Goal: Transaction & Acquisition: Purchase product/service

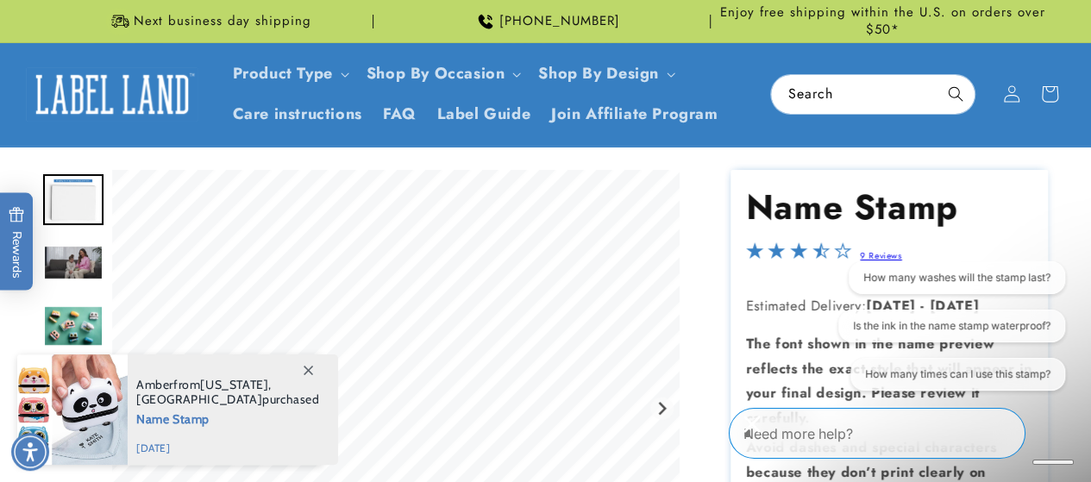
click at [75, 277] on img "Go to slide 3" at bounding box center [73, 262] width 60 height 35
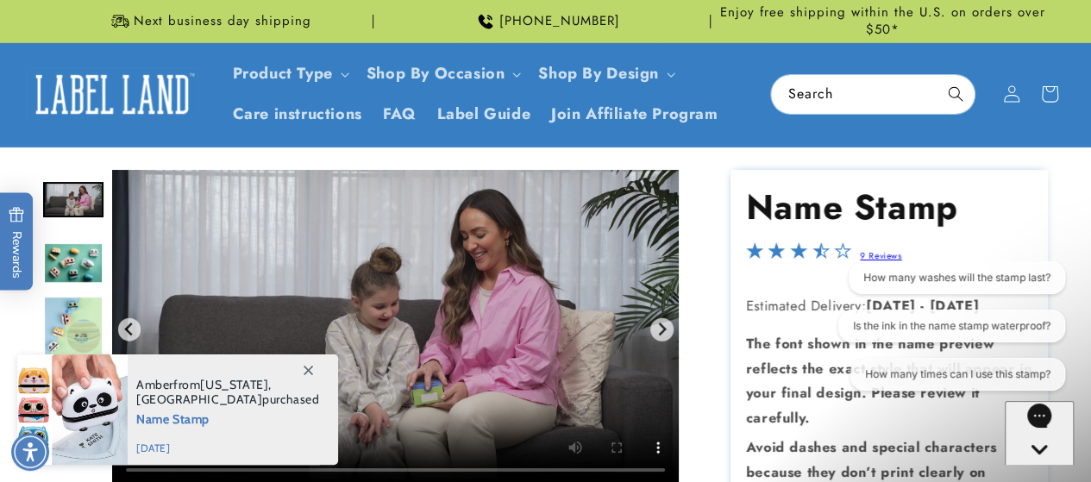
click at [74, 316] on img "Go to slide 5" at bounding box center [73, 326] width 60 height 60
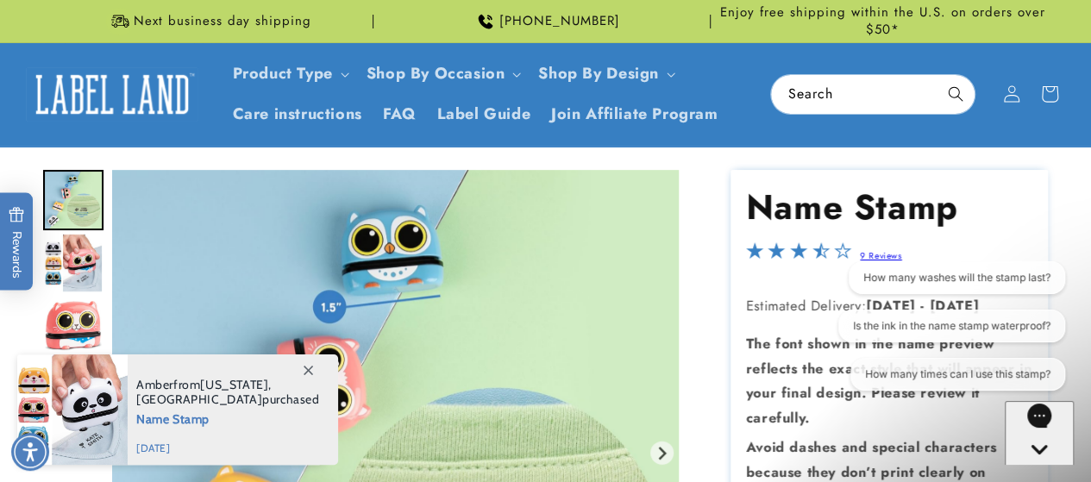
click at [309, 368] on icon at bounding box center [308, 370] width 9 height 9
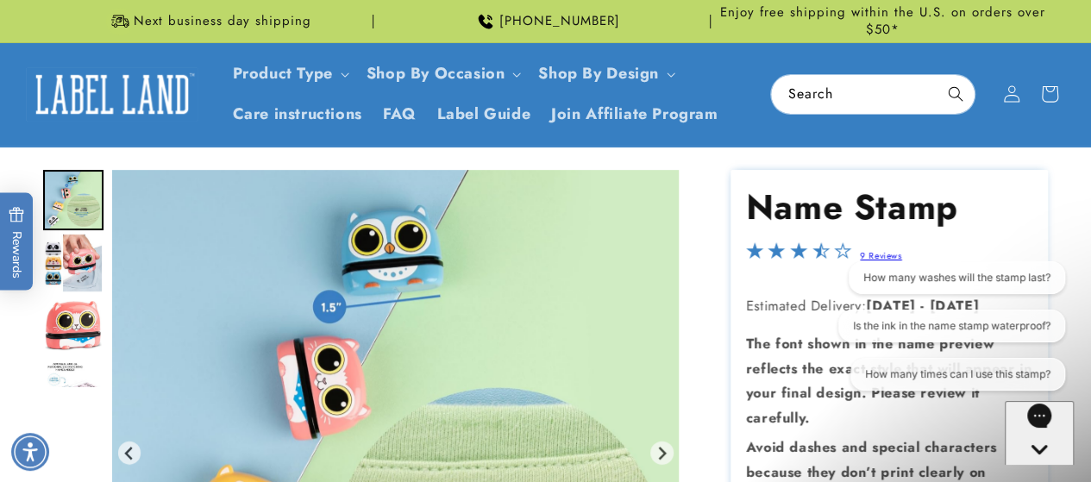
click at [94, 373] on img "Go to slide 8" at bounding box center [73, 388] width 60 height 55
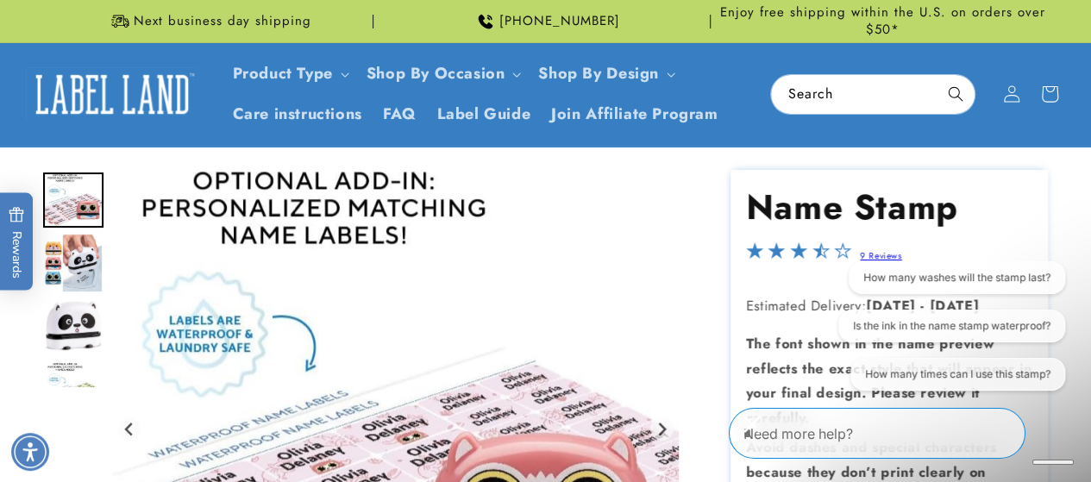
click at [89, 361] on img "Go to slide 11" at bounding box center [73, 388] width 60 height 55
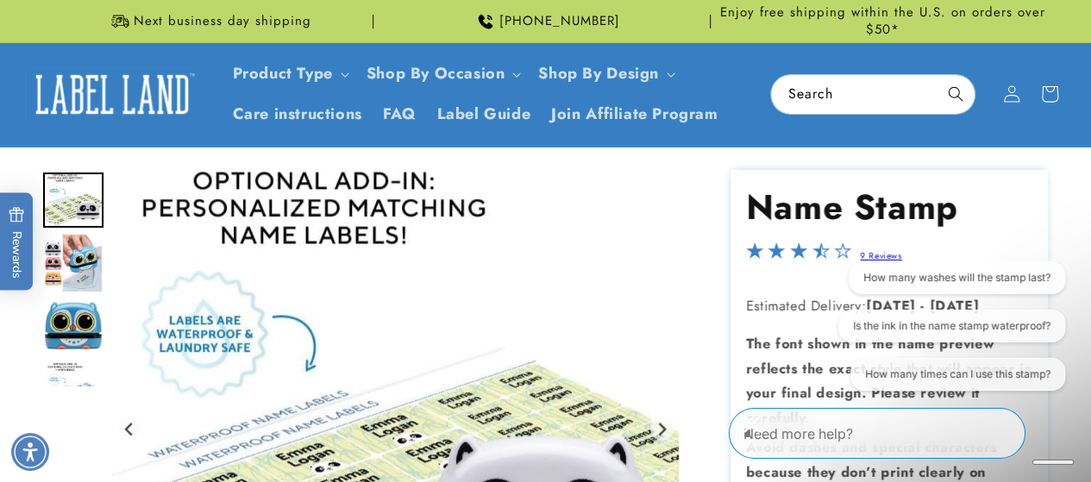
click at [86, 361] on img "Go to slide 14" at bounding box center [73, 388] width 60 height 55
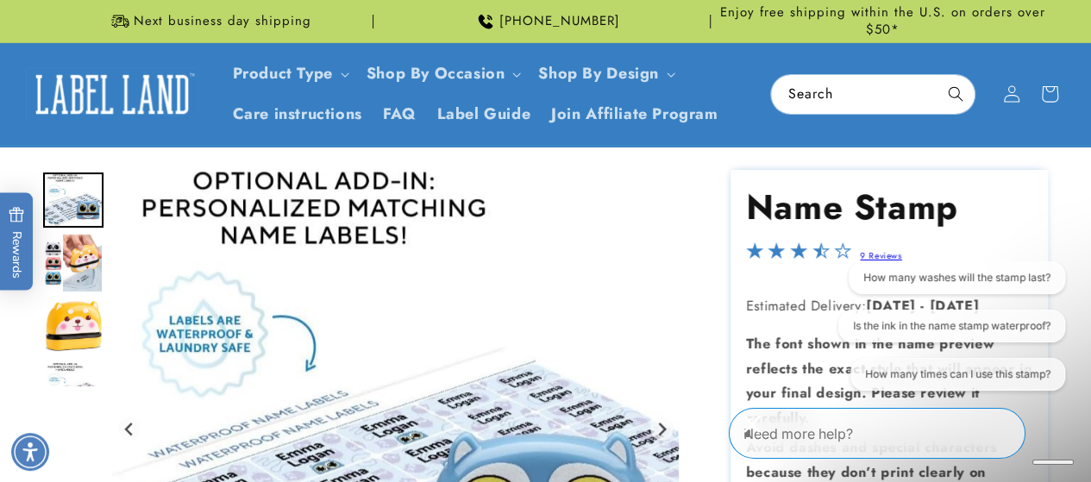
click at [86, 361] on img "Go to slide 17" at bounding box center [73, 388] width 60 height 55
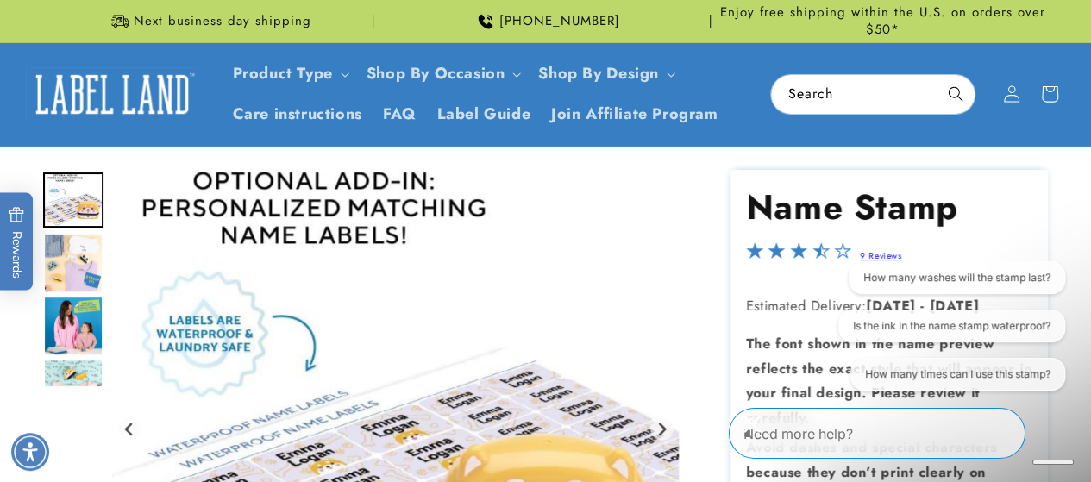
click at [90, 267] on img "Go to slide 18" at bounding box center [73, 263] width 60 height 60
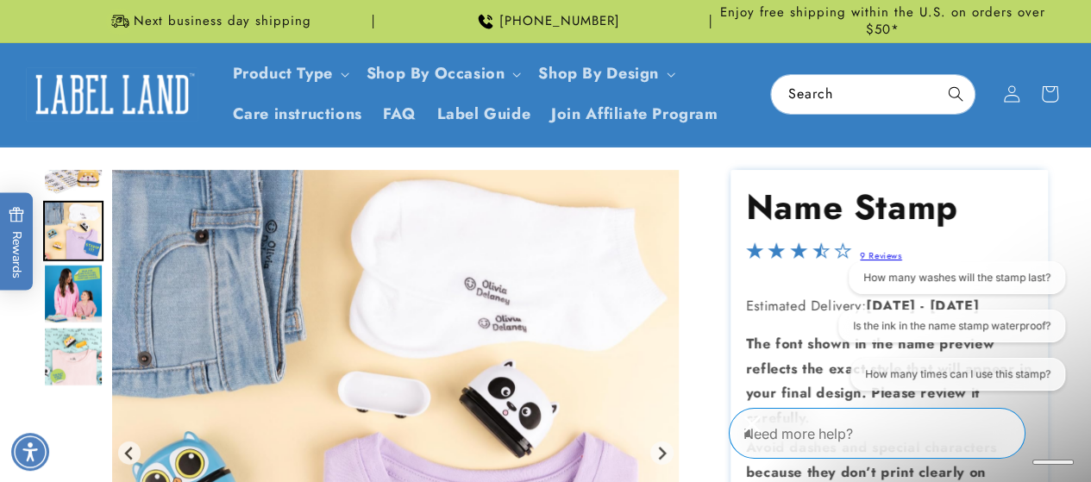
click at [90, 304] on img "Go to slide 19" at bounding box center [73, 293] width 60 height 60
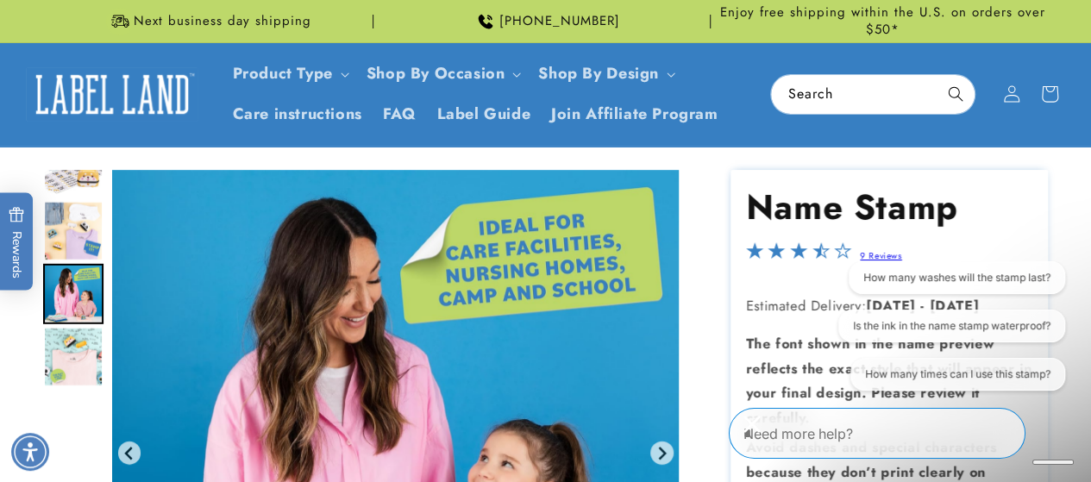
click at [79, 337] on img "Go to slide 20" at bounding box center [73, 356] width 60 height 60
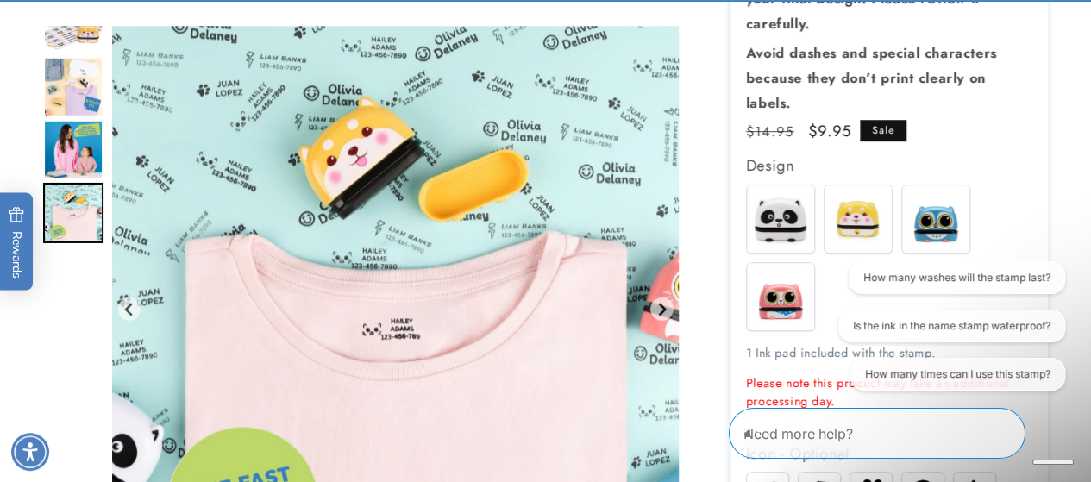
scroll to position [434, 0]
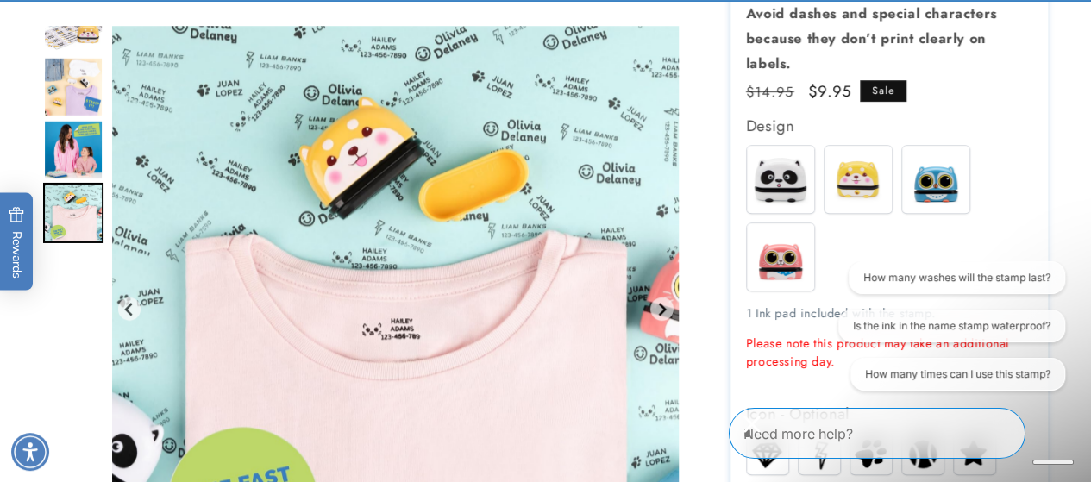
click at [865, 177] on img at bounding box center [858, 179] width 67 height 67
click at [761, 176] on img at bounding box center [780, 179] width 67 height 67
click at [858, 172] on img at bounding box center [858, 179] width 67 height 67
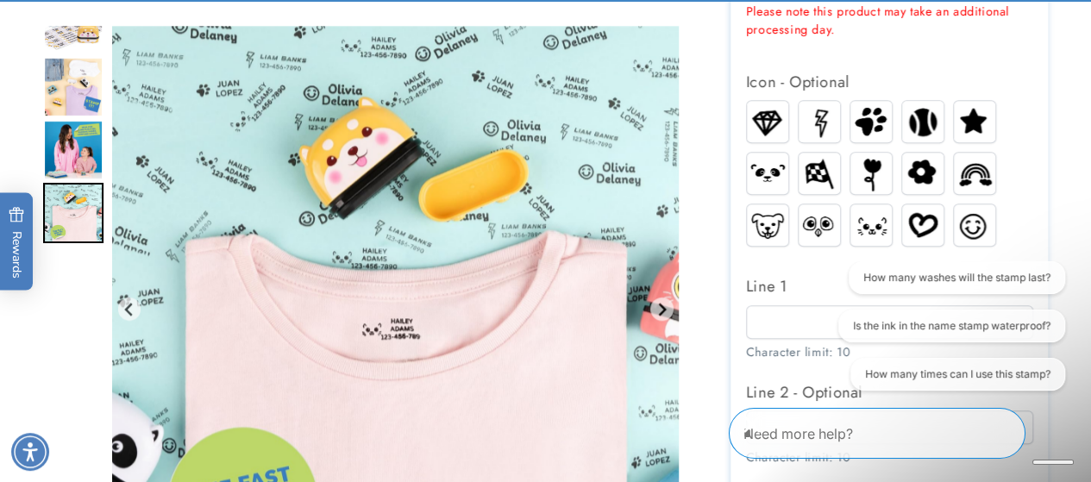
scroll to position [811, 0]
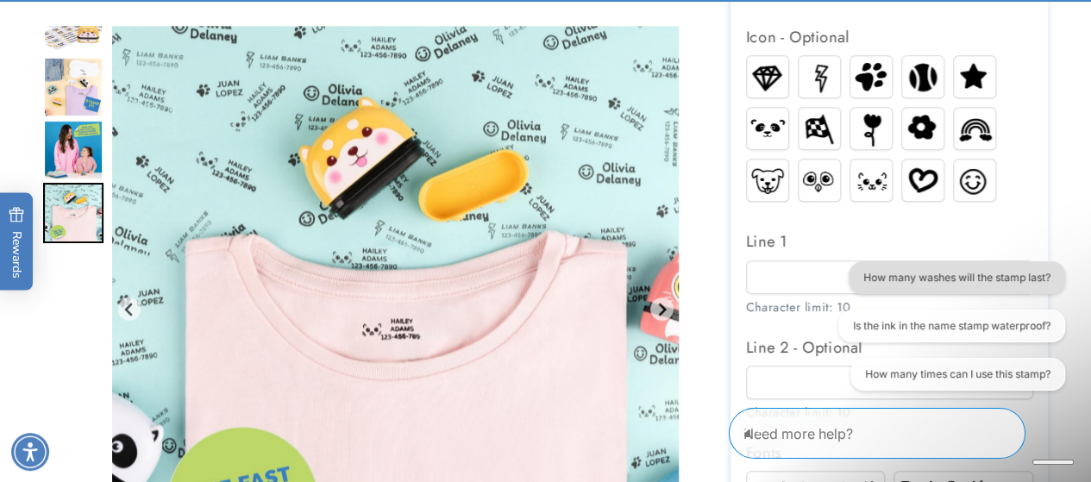
click at [985, 269] on button "How many washes will the stamp last?" at bounding box center [957, 277] width 216 height 33
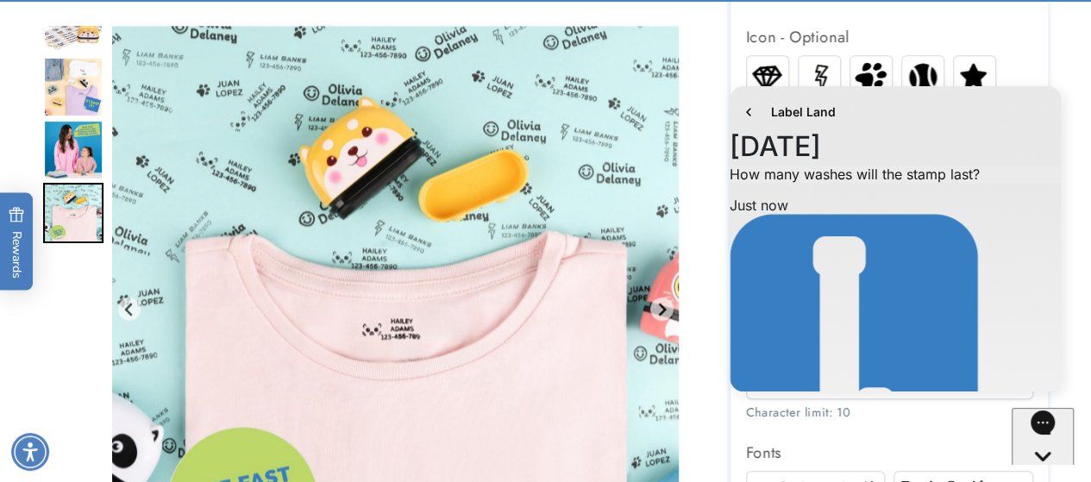
scroll to position [95, 0]
click at [745, 116] on icon "go to home page" at bounding box center [748, 112] width 17 height 21
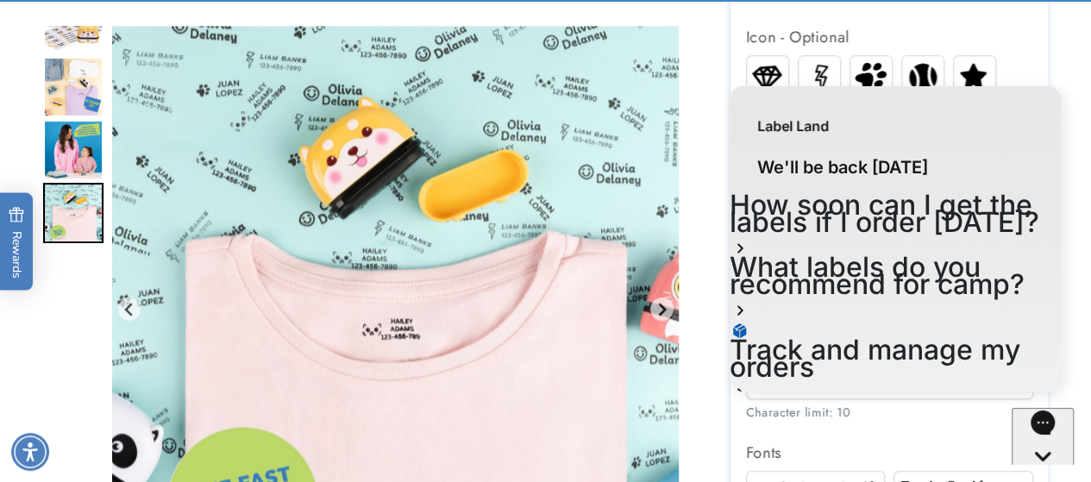
click at [1069, 85] on div "Label Land We'll be back [DATE] How soon can I get the labels if I order [DATE]…" at bounding box center [895, 241] width 357 height 327
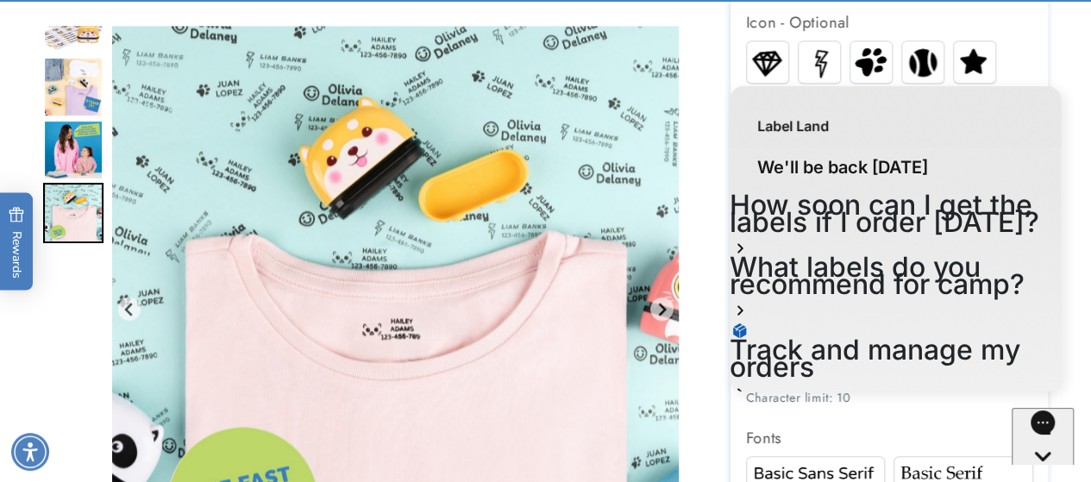
scroll to position [831, 0]
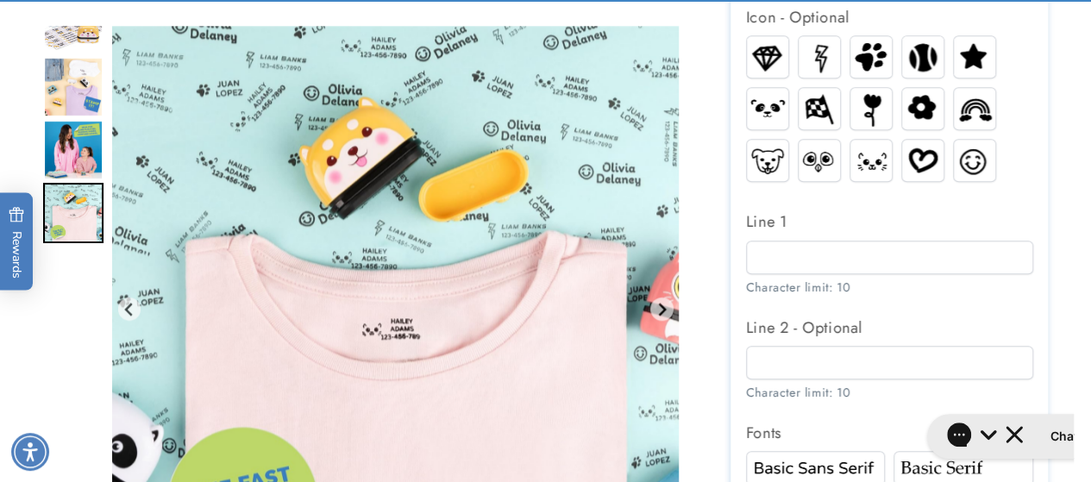
click at [929, 60] on img at bounding box center [922, 56] width 41 height 41
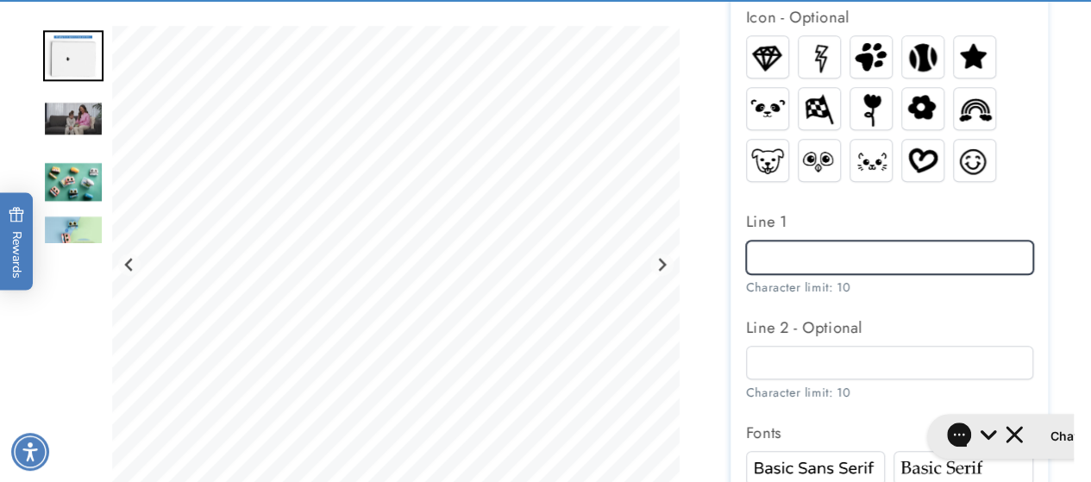
click at [848, 248] on input "Line 1" at bounding box center [889, 258] width 287 height 34
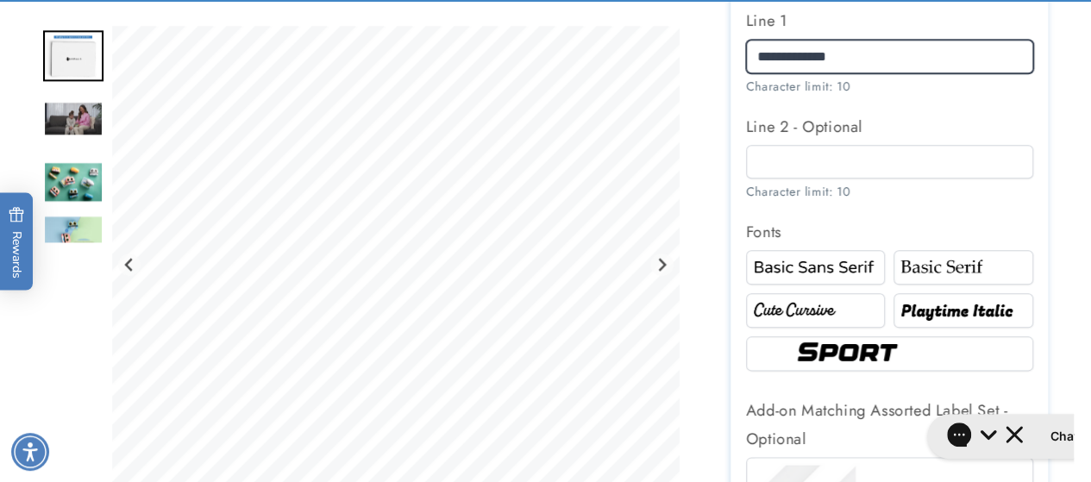
scroll to position [1046, 0]
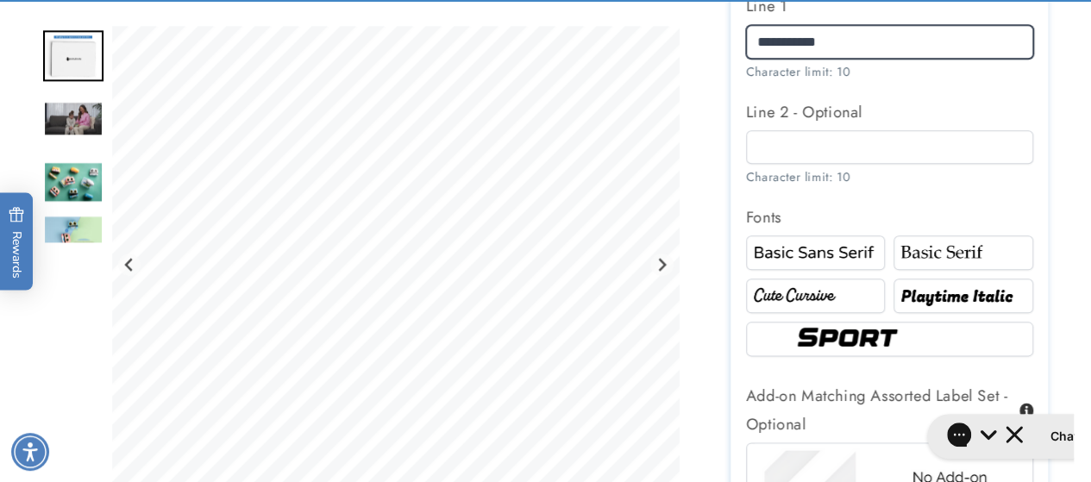
type input "**********"
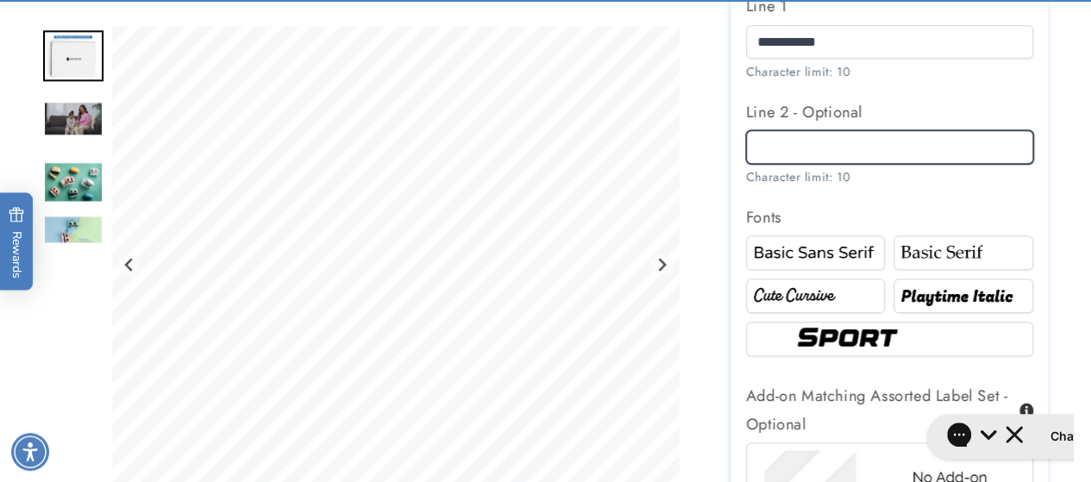
click at [823, 144] on input "Line 2 - Optional" at bounding box center [889, 147] width 287 height 34
type input "******"
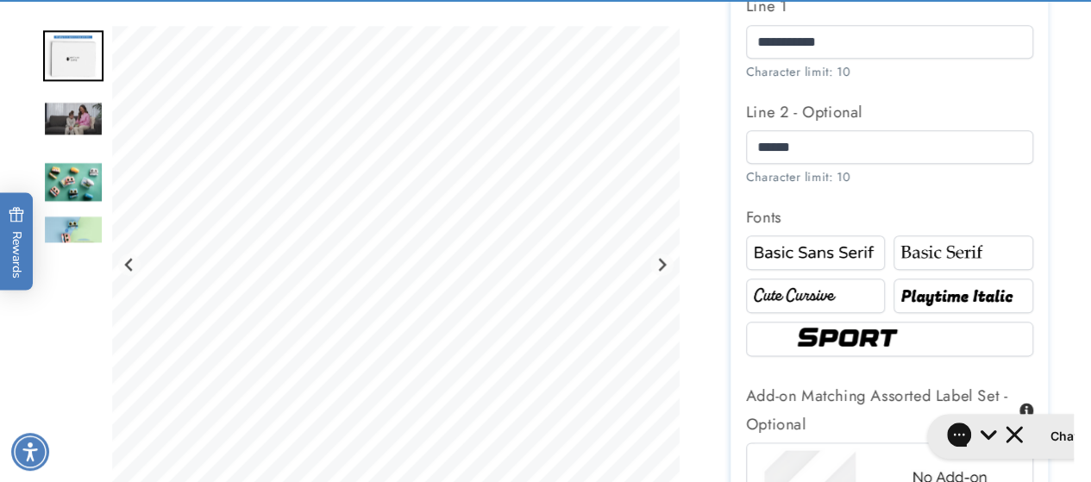
click at [938, 237] on div at bounding box center [963, 252] width 139 height 34
click at [806, 284] on div at bounding box center [815, 296] width 139 height 34
click at [929, 301] on img at bounding box center [963, 296] width 134 height 22
click at [919, 325] on img at bounding box center [889, 339] width 197 height 33
click at [926, 284] on div at bounding box center [963, 296] width 139 height 34
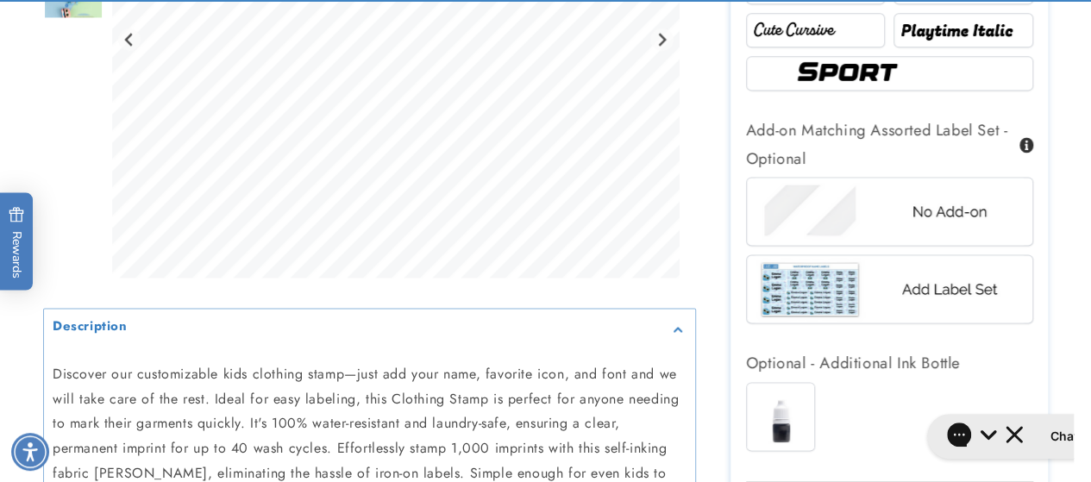
scroll to position [1316, 0]
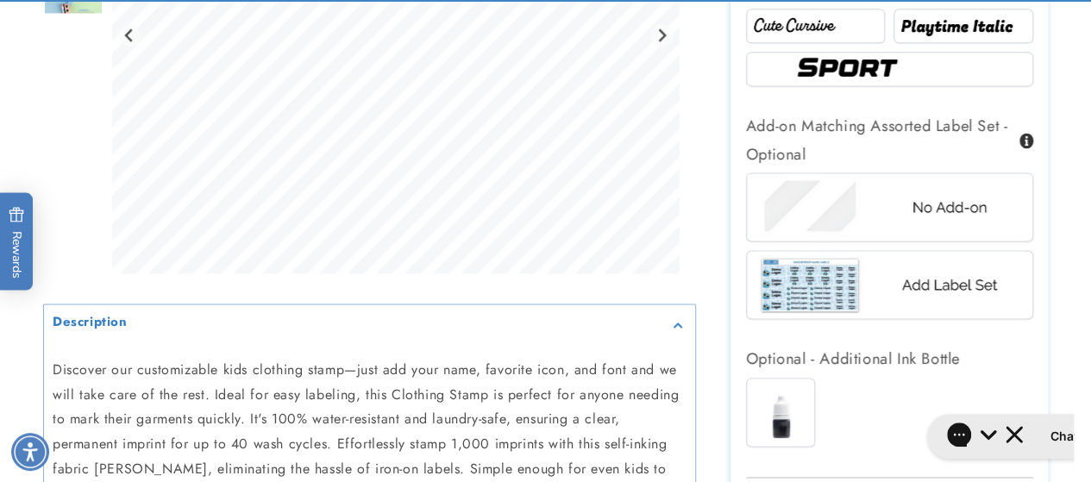
click at [911, 269] on img at bounding box center [889, 284] width 269 height 67
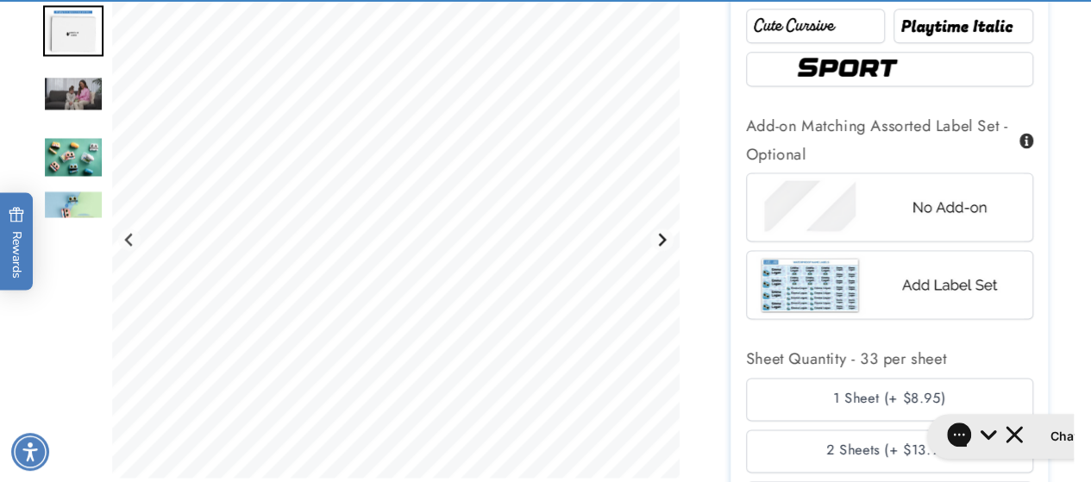
click at [654, 251] on button "Next slide" at bounding box center [661, 239] width 23 height 23
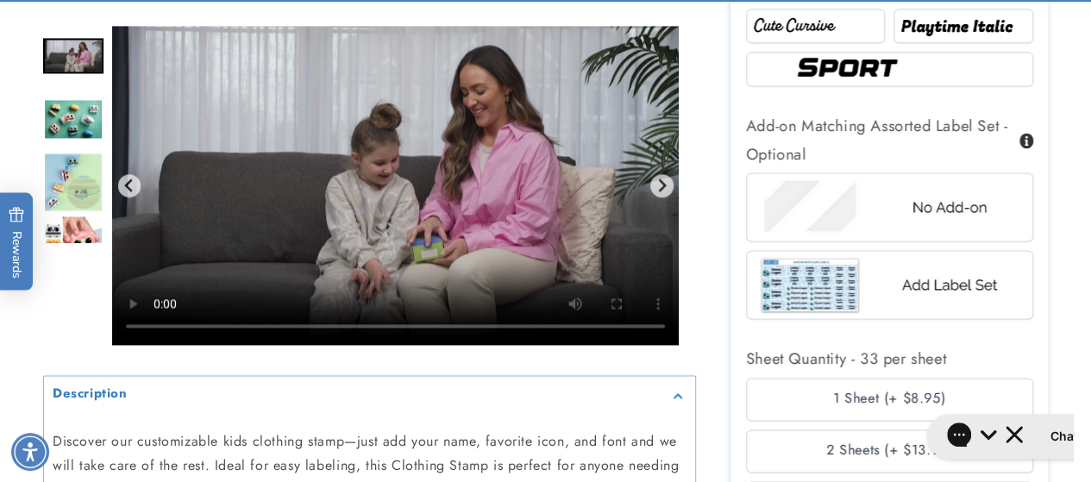
drag, startPoint x: 874, startPoint y: 165, endPoint x: 881, endPoint y: 220, distance: 55.7
click at [881, 220] on div "Add-on Matching Assorted Label Set - Optional No Add-on Add Label Set" at bounding box center [889, 220] width 287 height 216
click at [881, 220] on img at bounding box center [889, 206] width 269 height 67
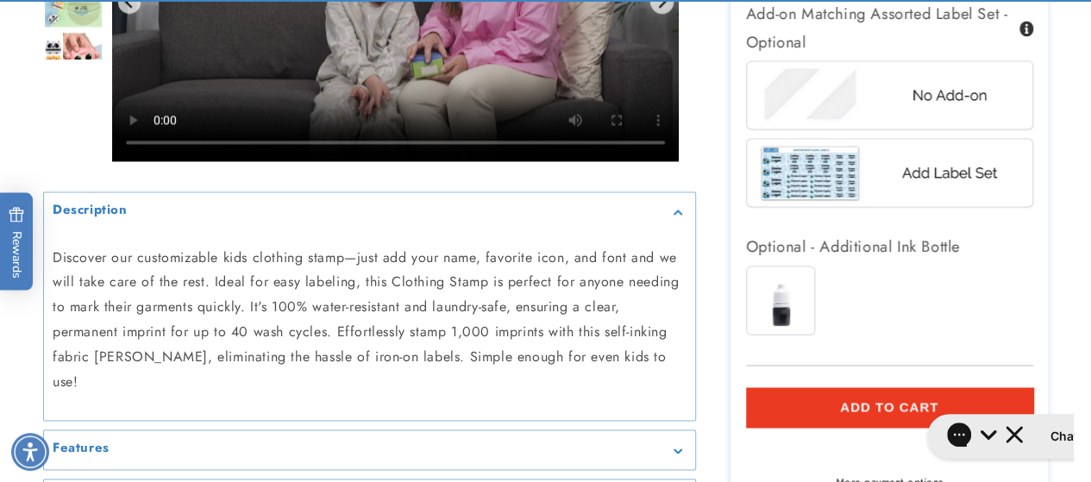
scroll to position [1587, 0]
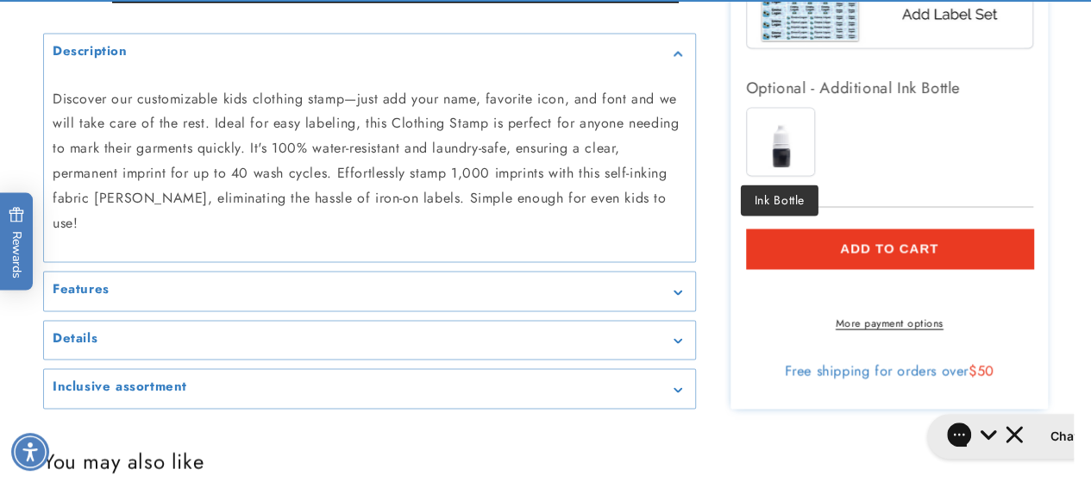
click at [789, 145] on img at bounding box center [780, 141] width 67 height 67
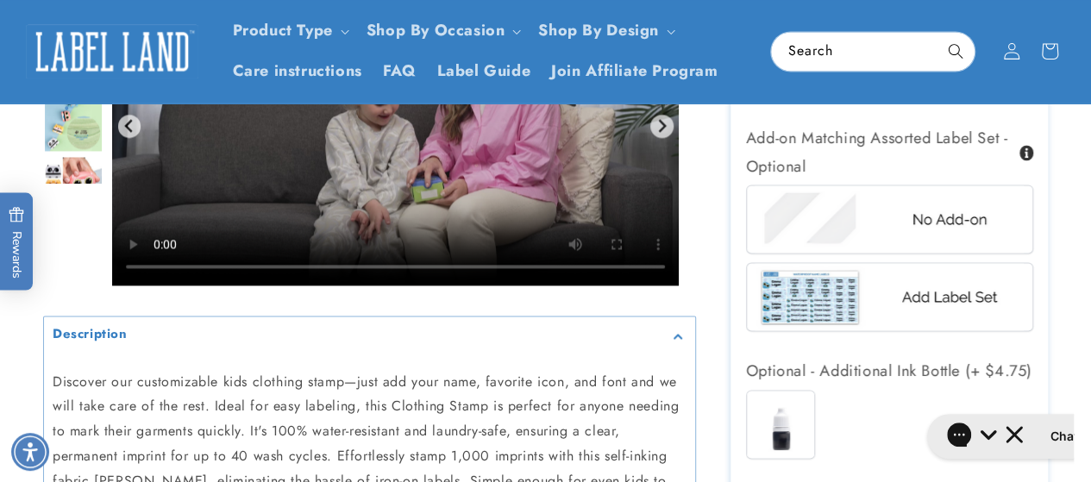
scroll to position [1386, 0]
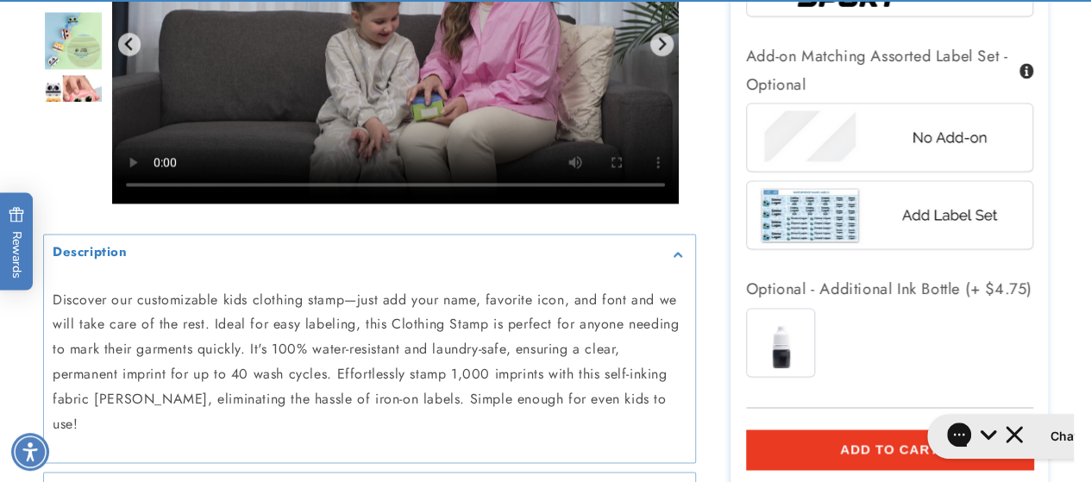
click at [765, 361] on img at bounding box center [780, 342] width 67 height 67
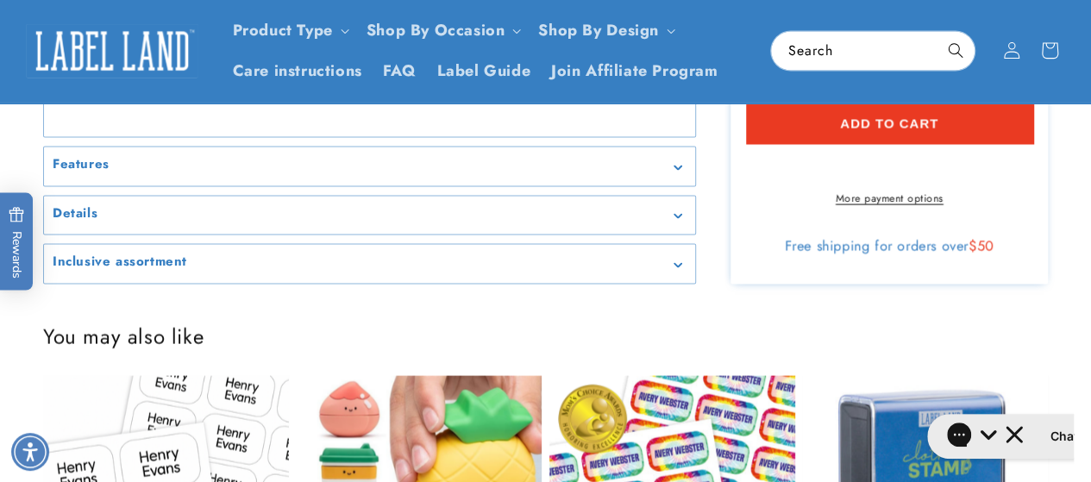
scroll to position [1722, 0]
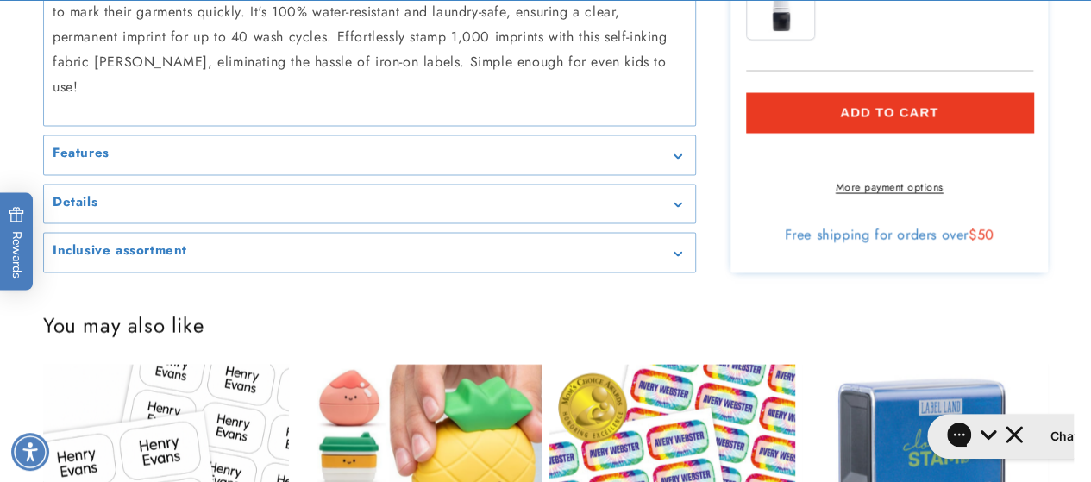
click at [657, 211] on div "Details" at bounding box center [370, 204] width 634 height 13
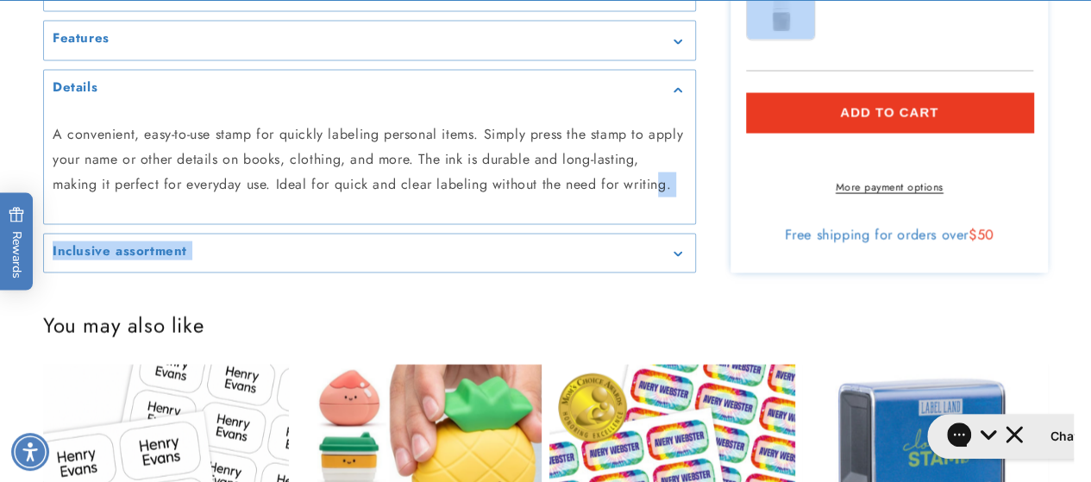
drag, startPoint x: 657, startPoint y: 220, endPoint x: 798, endPoint y: 103, distance: 183.1
click at [798, 103] on button "Add to cart" at bounding box center [889, 113] width 287 height 40
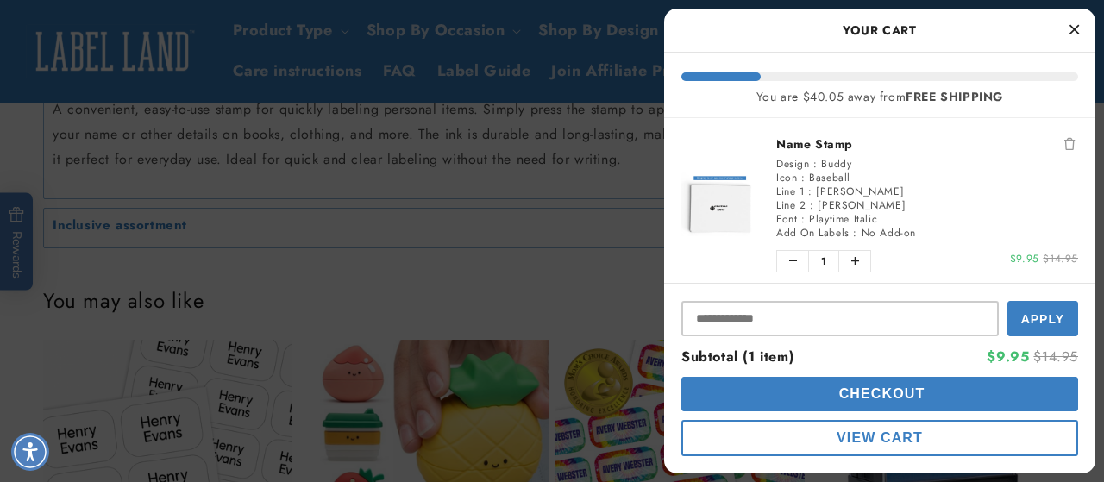
click at [592, 275] on div at bounding box center [552, 241] width 1104 height 482
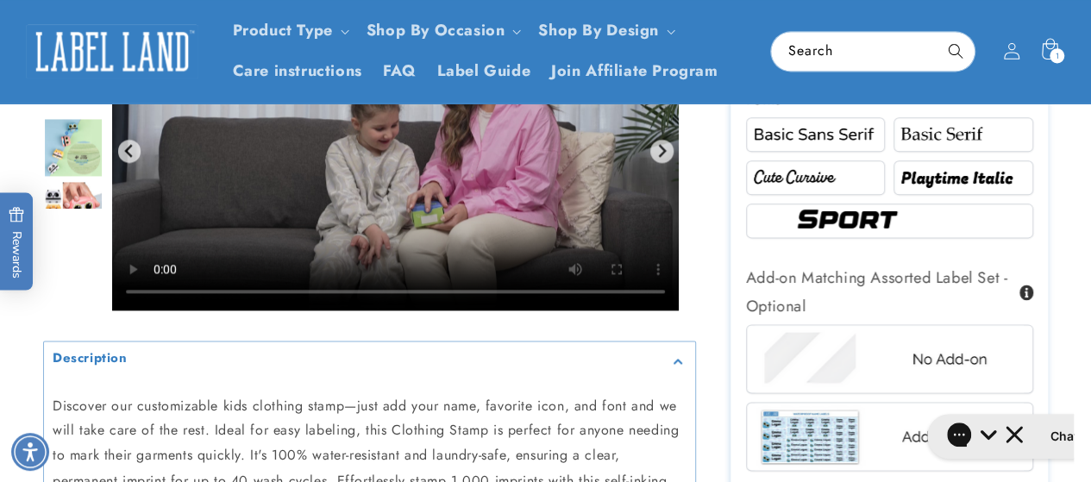
scroll to position [1154, 0]
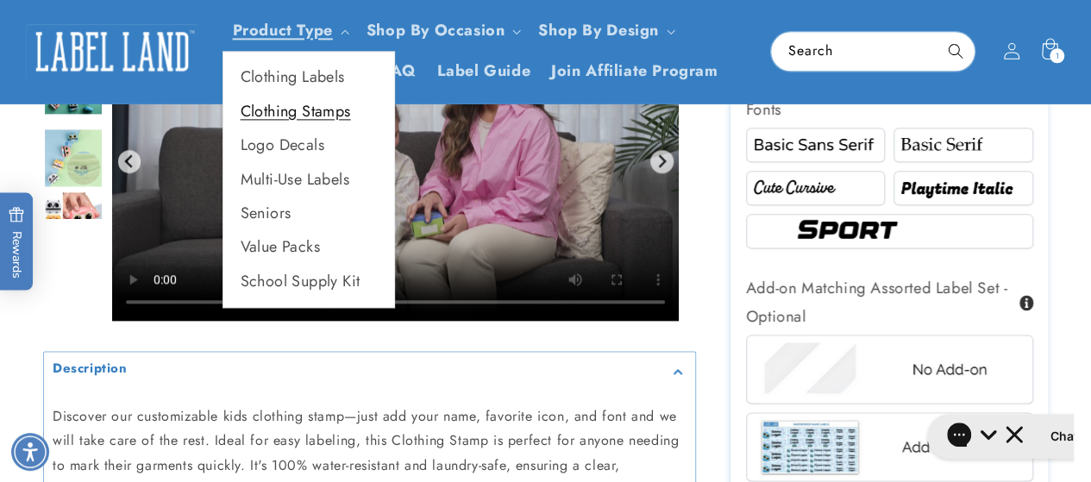
click at [338, 108] on link "Clothing Stamps" at bounding box center [308, 112] width 171 height 34
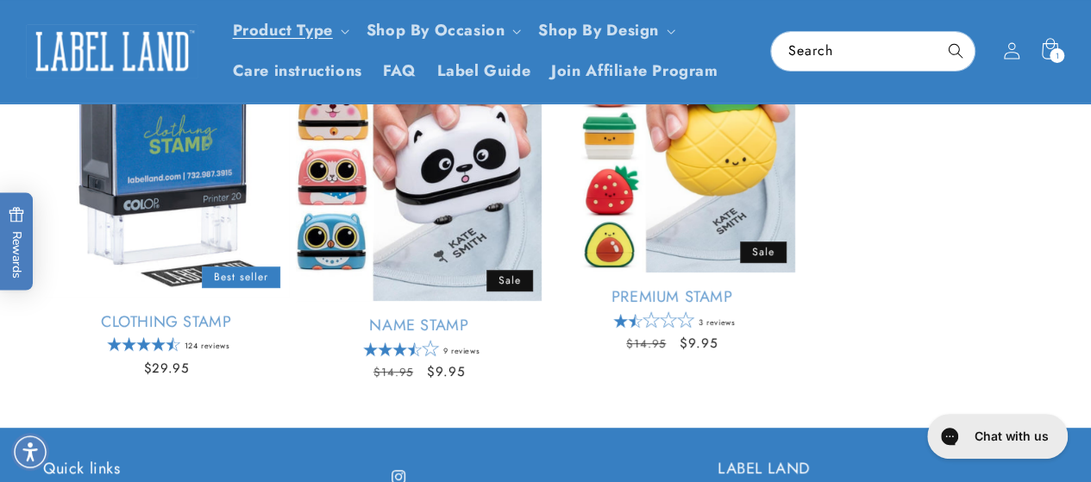
scroll to position [250, 0]
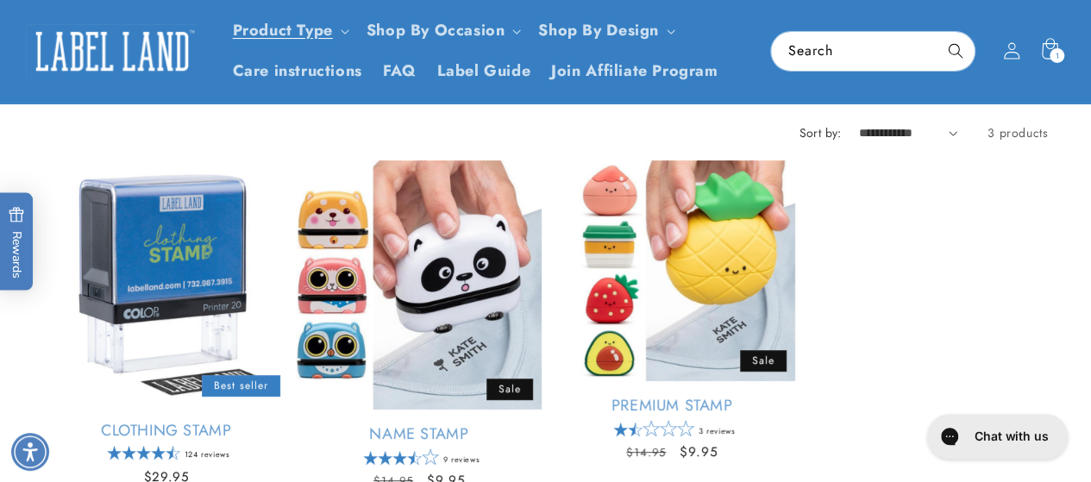
click at [1082, 185] on div "Clothing Stamp Empty heading Best seller Clothing Stamp 124 reviews Regular pri…" at bounding box center [545, 332] width 1091 height 345
